Goal: Task Accomplishment & Management: Use online tool/utility

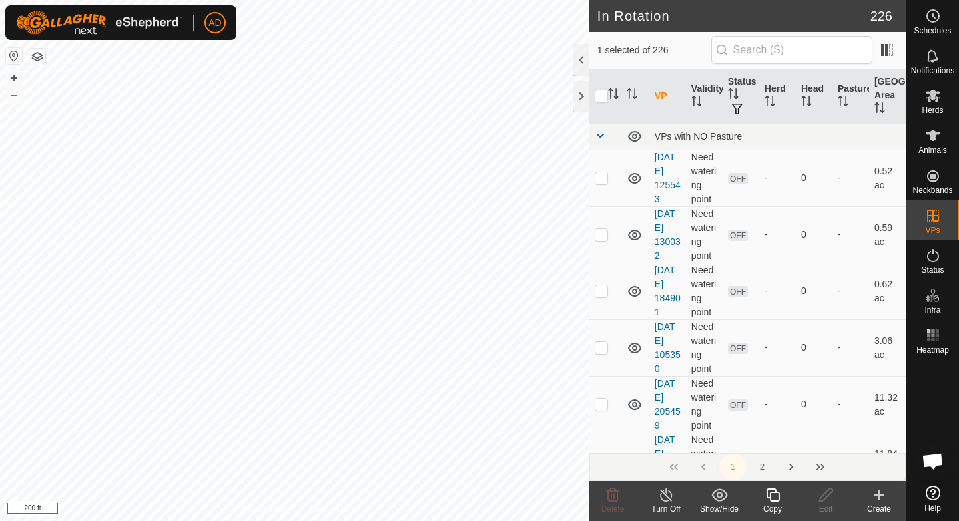
click at [778, 493] on icon at bounding box center [772, 495] width 13 height 13
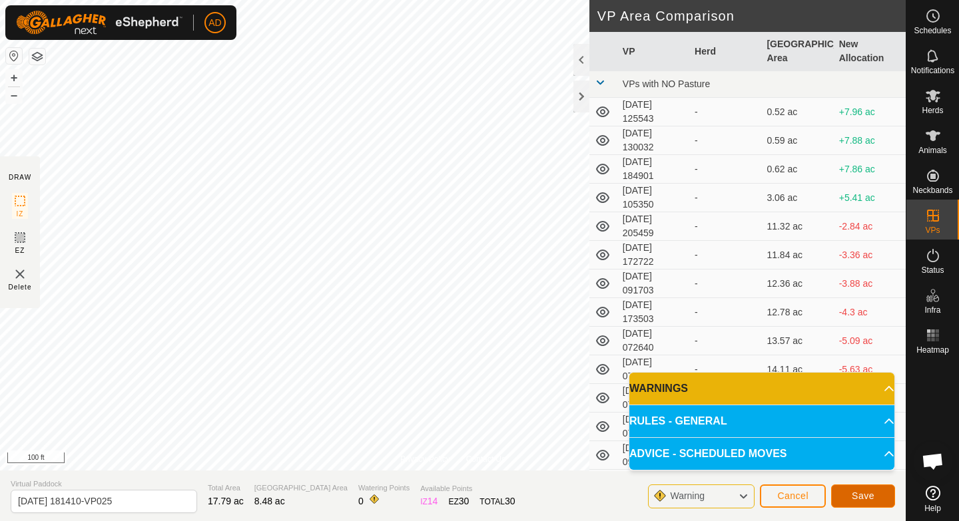
click at [855, 490] on button "Save" at bounding box center [863, 496] width 64 height 23
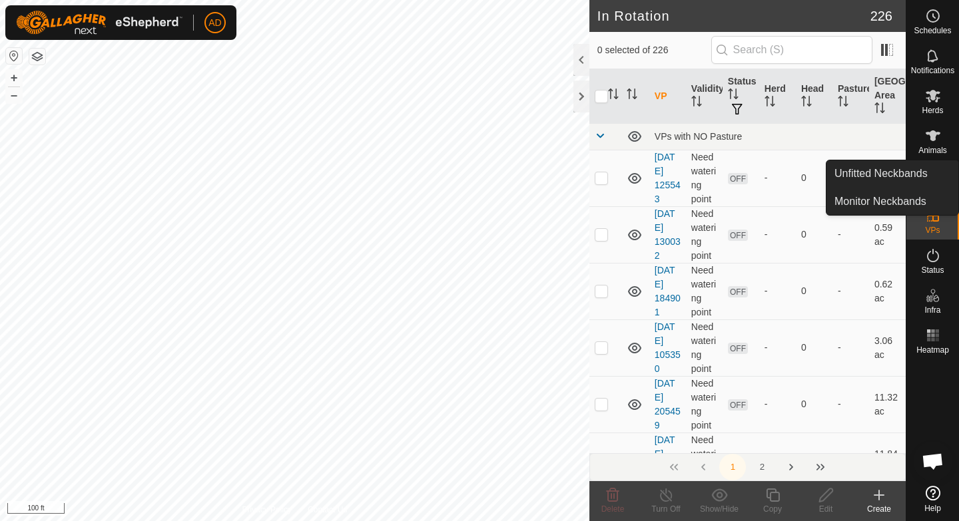
click at [933, 97] on icon at bounding box center [932, 96] width 15 height 13
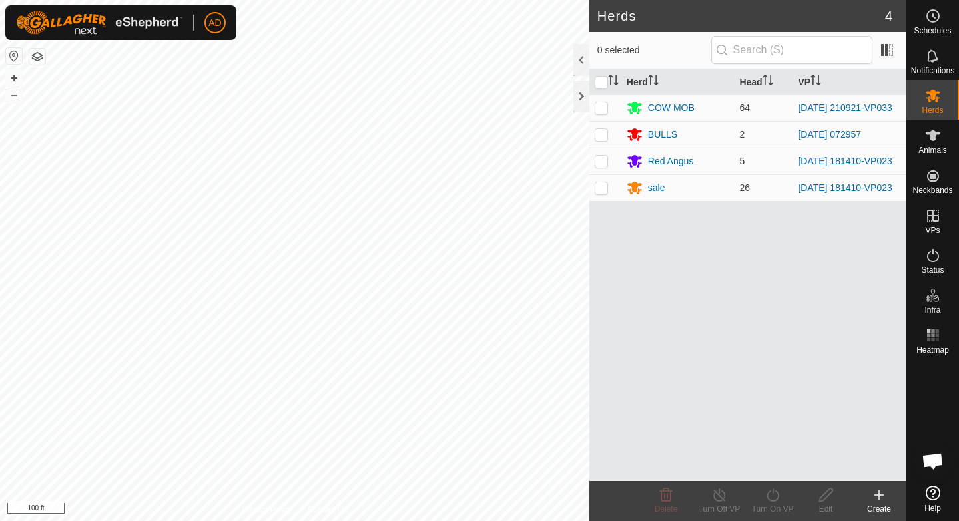
click at [604, 158] on p-checkbox at bounding box center [601, 161] width 13 height 11
checkbox input "true"
click at [599, 201] on td at bounding box center [605, 187] width 32 height 27
checkbox input "true"
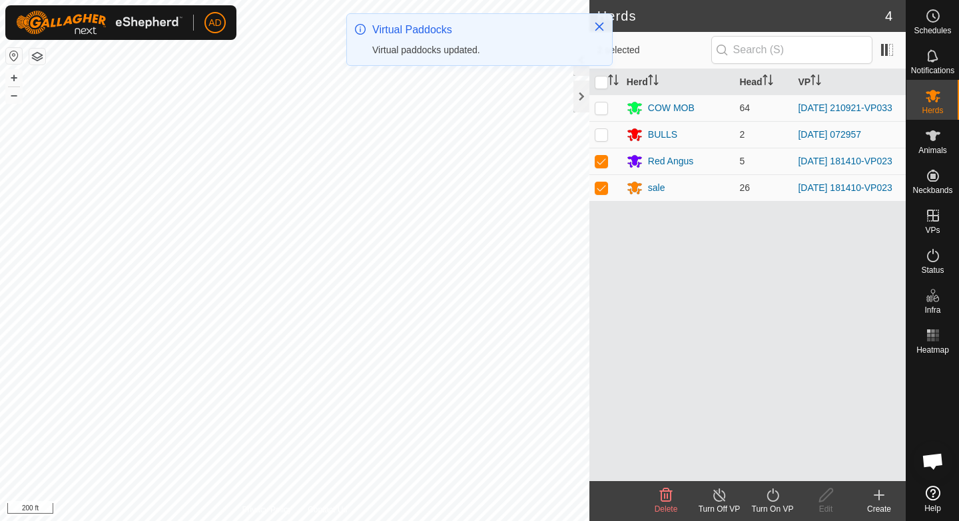
click at [779, 511] on div "Turn On VP" at bounding box center [772, 509] width 53 height 12
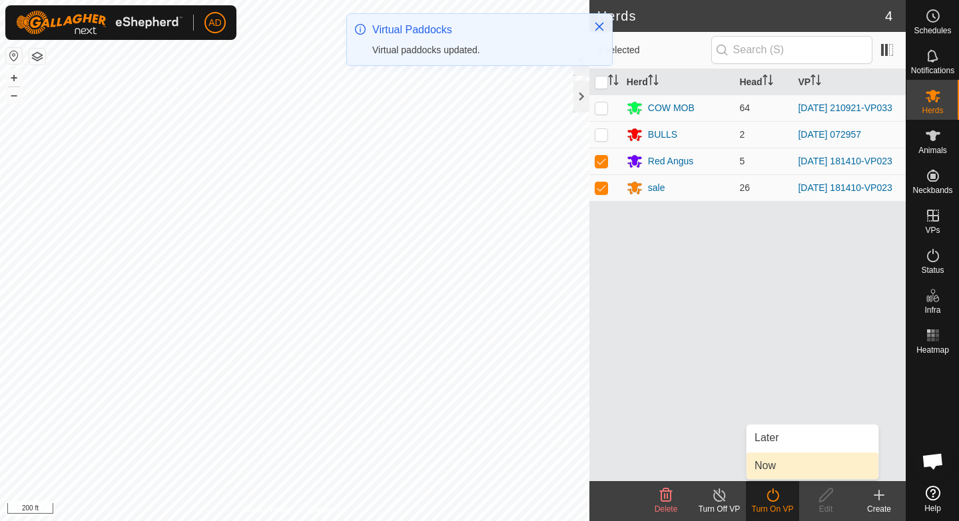
click at [780, 461] on link "Now" at bounding box center [812, 466] width 132 height 27
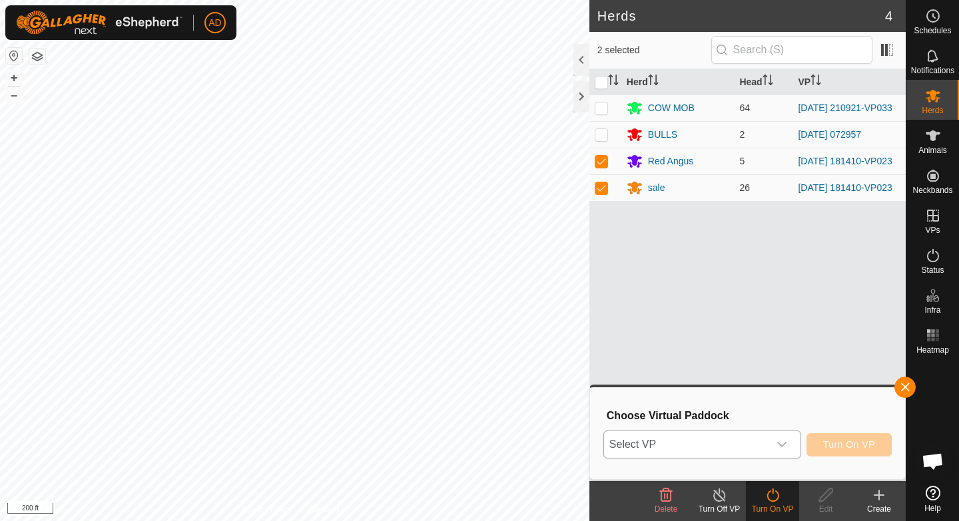
click at [768, 439] on span "Select VP" at bounding box center [686, 444] width 164 height 27
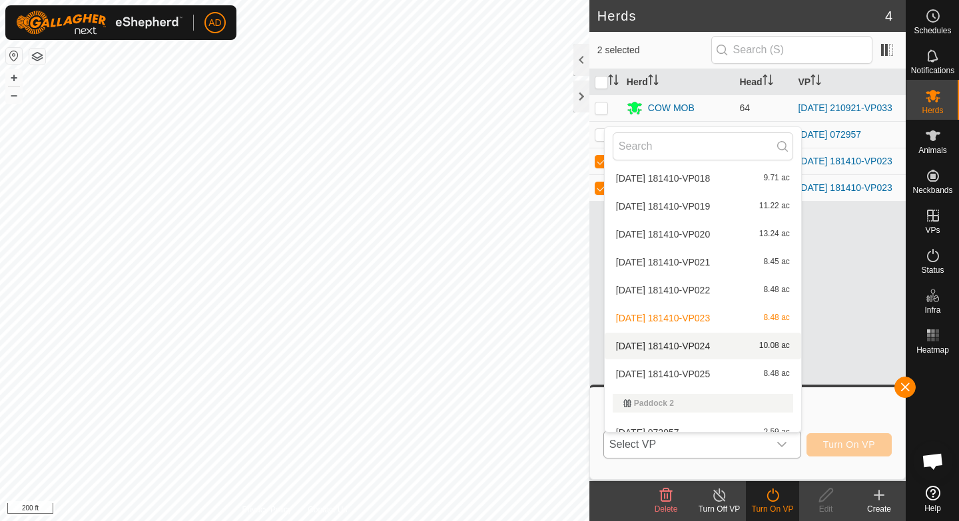
scroll to position [3775, 0]
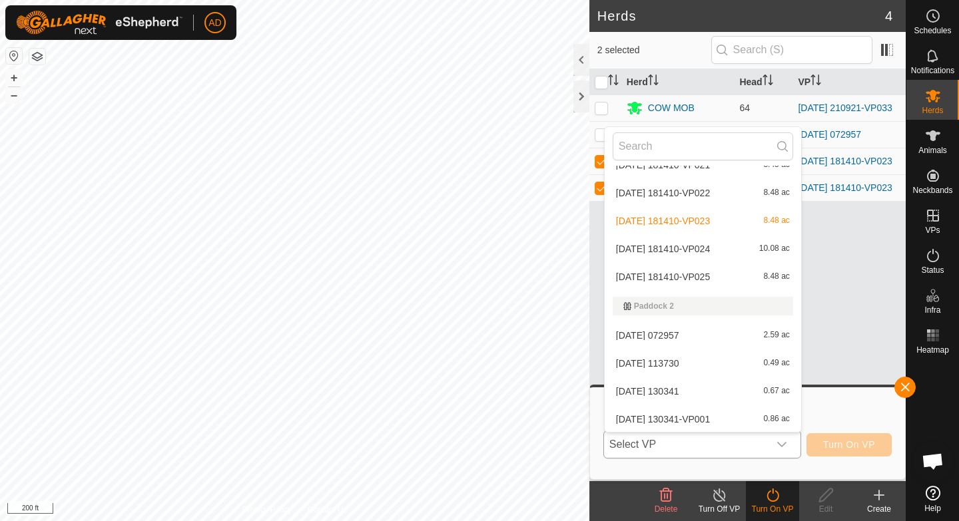
click at [689, 274] on li "[DATE] 181410-VP025 8.48 ac" at bounding box center [703, 277] width 196 height 27
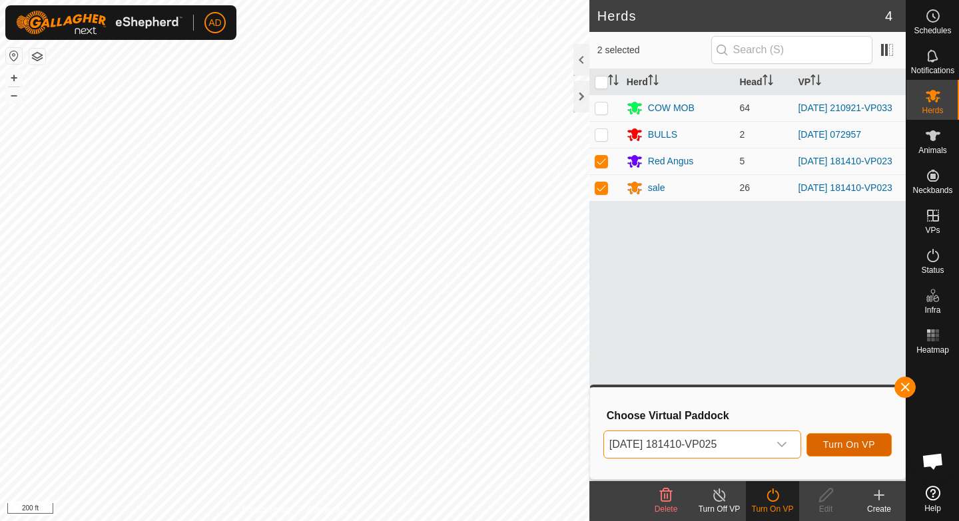
click at [852, 447] on span "Turn On VP" at bounding box center [849, 444] width 52 height 11
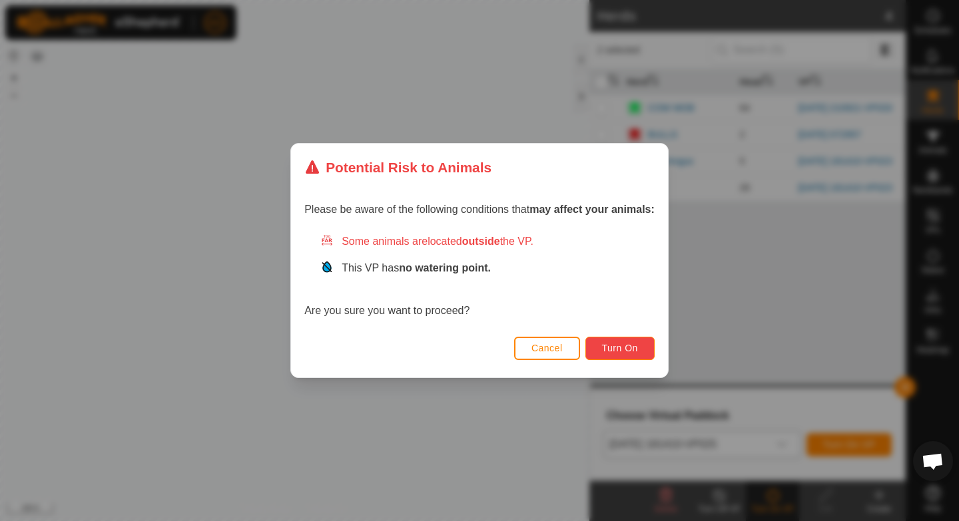
click at [634, 352] on span "Turn On" at bounding box center [620, 348] width 36 height 11
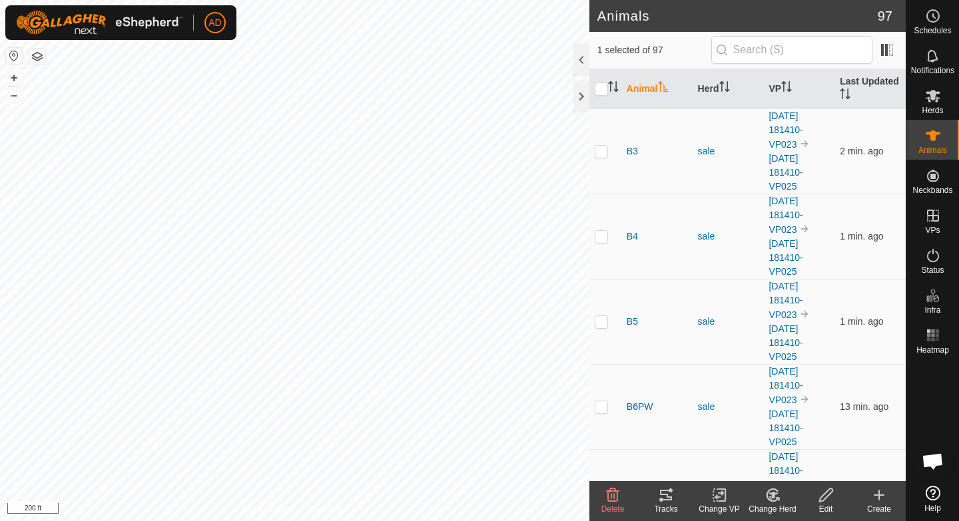
click at [643, 89] on th "Animal" at bounding box center [656, 89] width 71 height 40
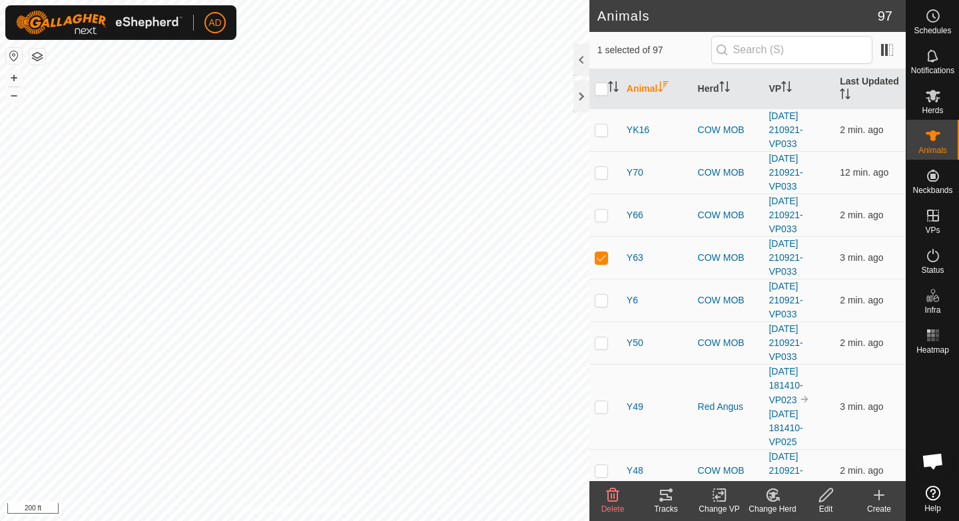
scroll to position [261, 0]
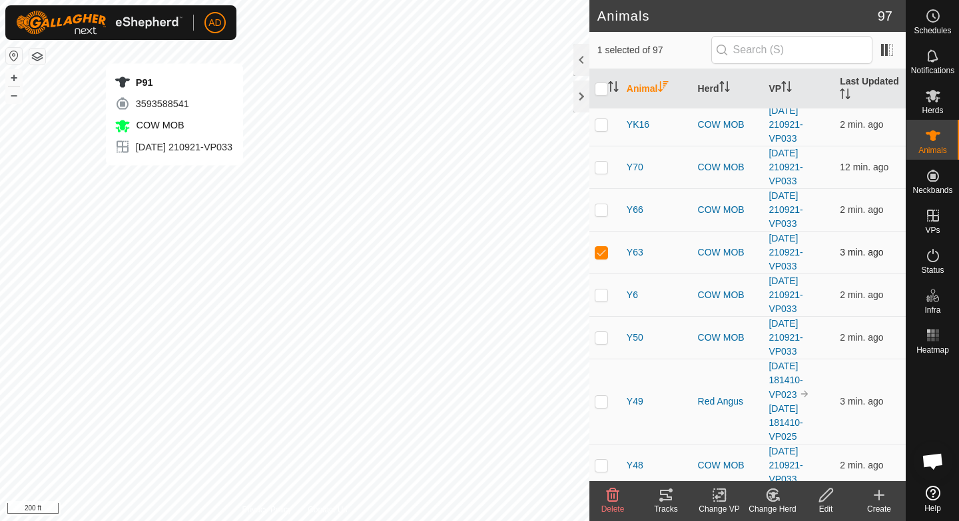
checkbox input "false"
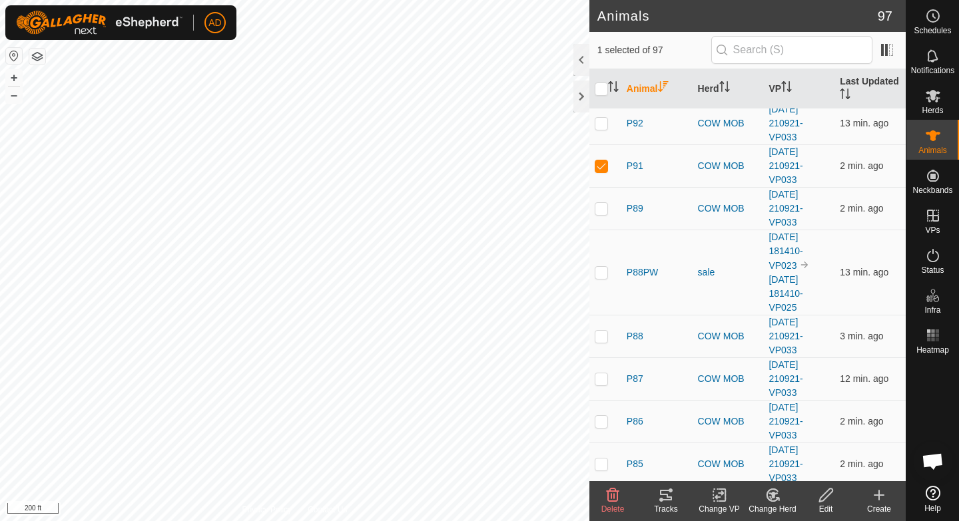
scroll to position [2071, 0]
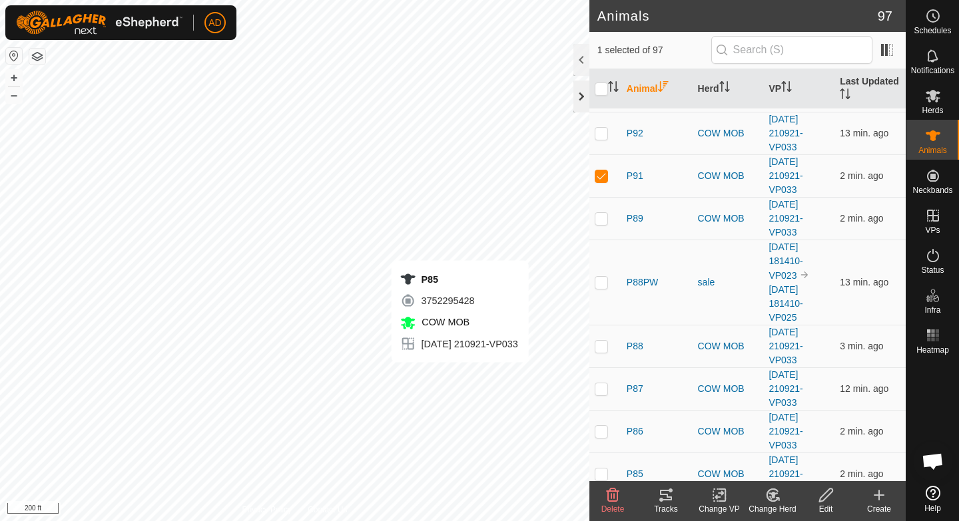
checkbox input "false"
checkbox input "true"
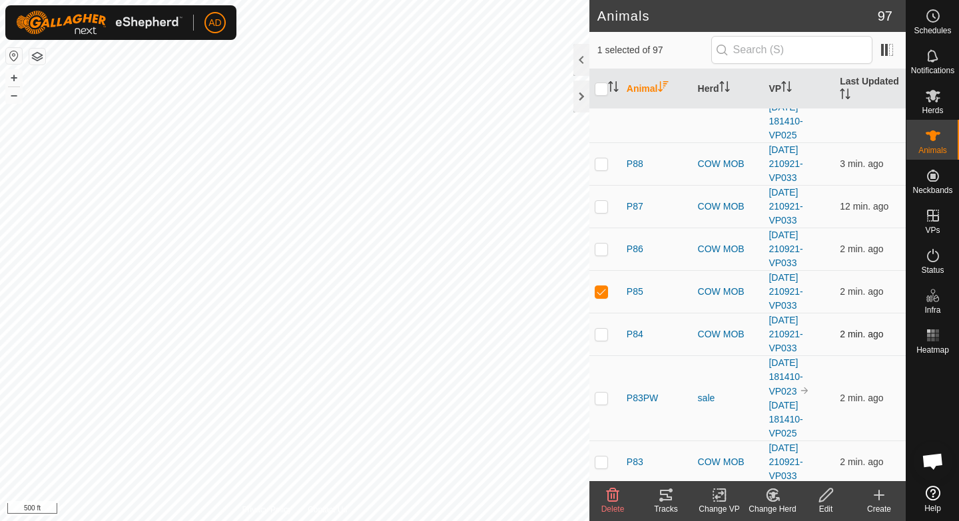
scroll to position [2252, 0]
